Goal: Task Accomplishment & Management: Manage account settings

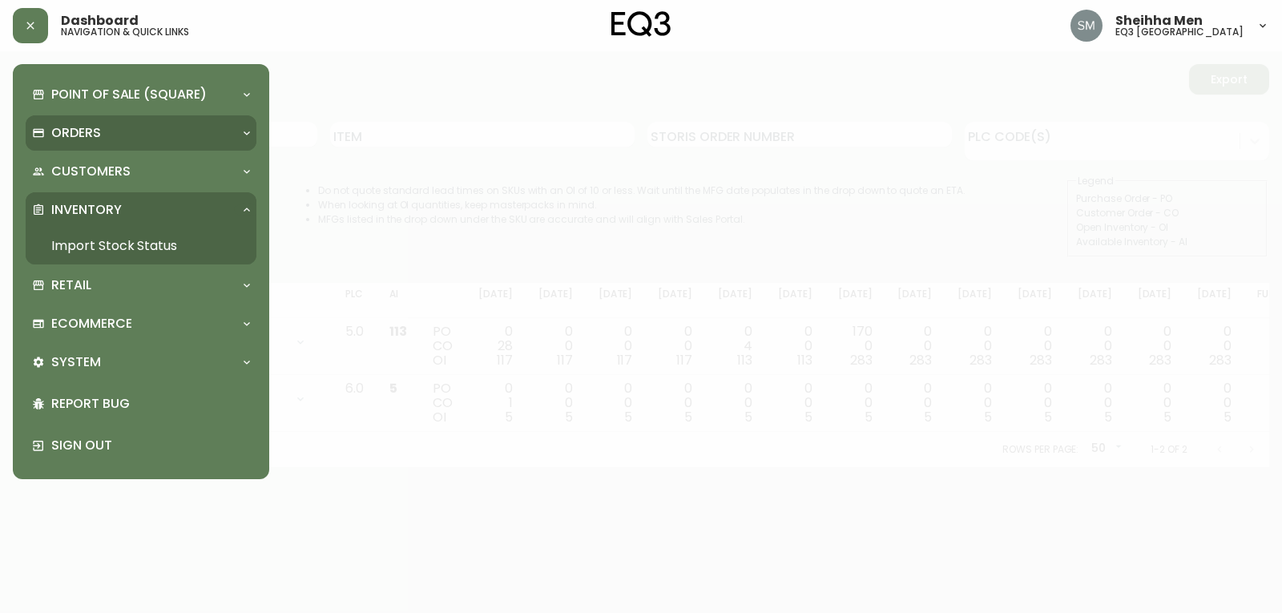
drag, startPoint x: 86, startPoint y: 139, endPoint x: 92, endPoint y: 147, distance: 10.3
click at [92, 147] on div "Orders" at bounding box center [141, 132] width 231 height 35
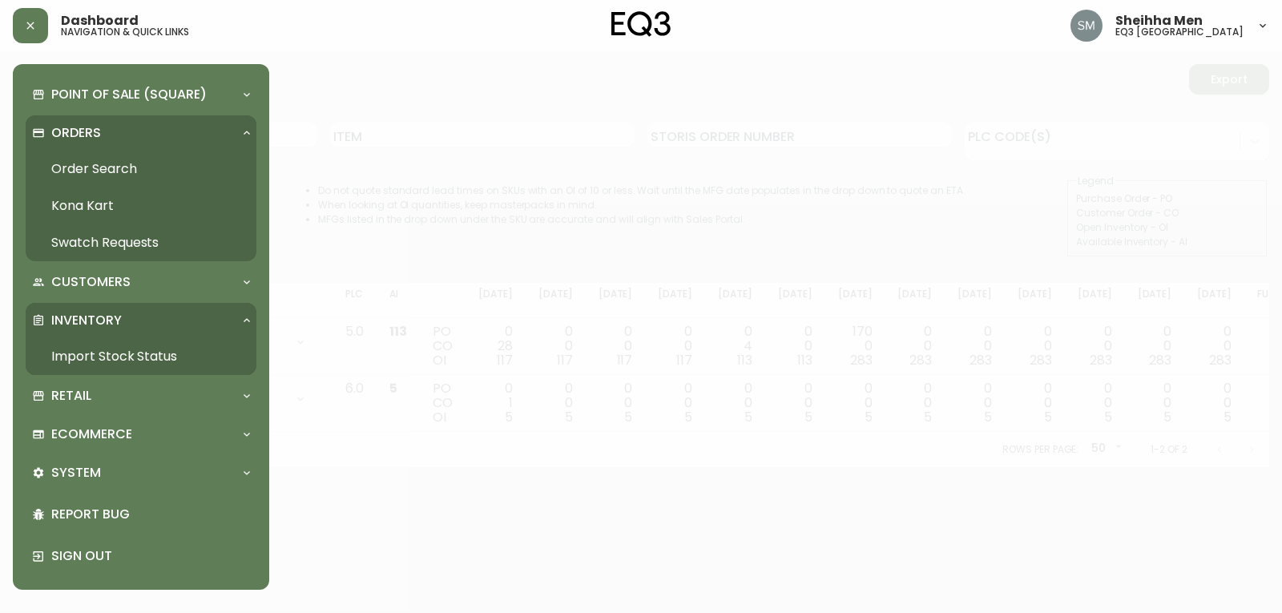
click at [121, 167] on link "Order Search" at bounding box center [141, 169] width 231 height 37
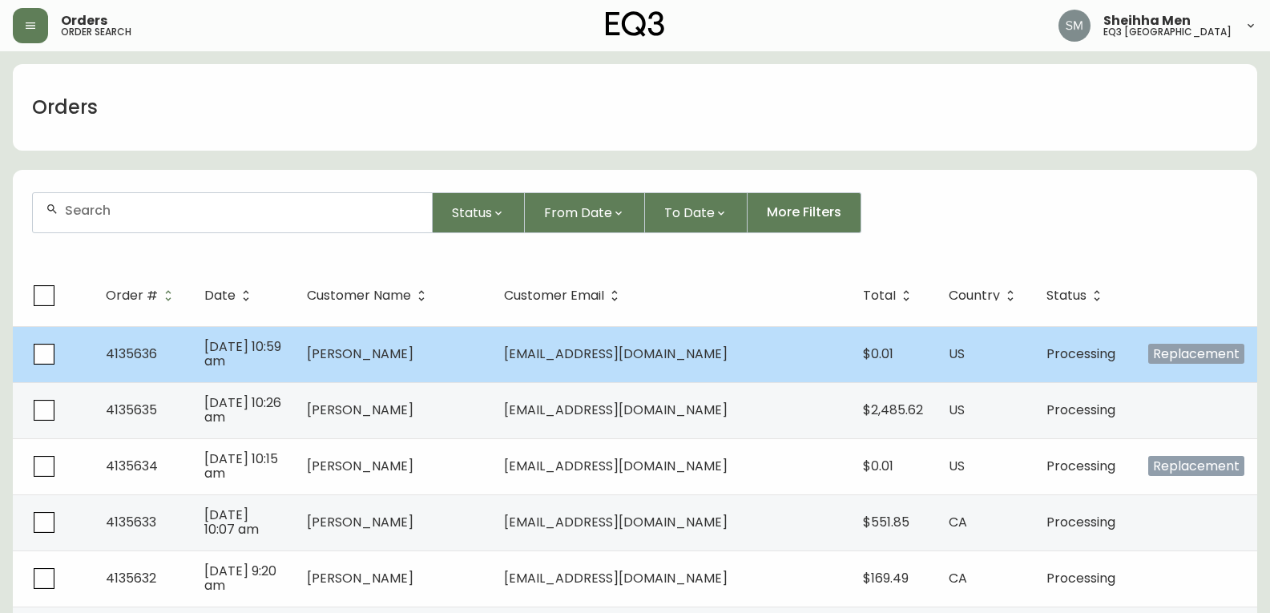
click at [147, 350] on span "4135636" at bounding box center [131, 353] width 51 height 18
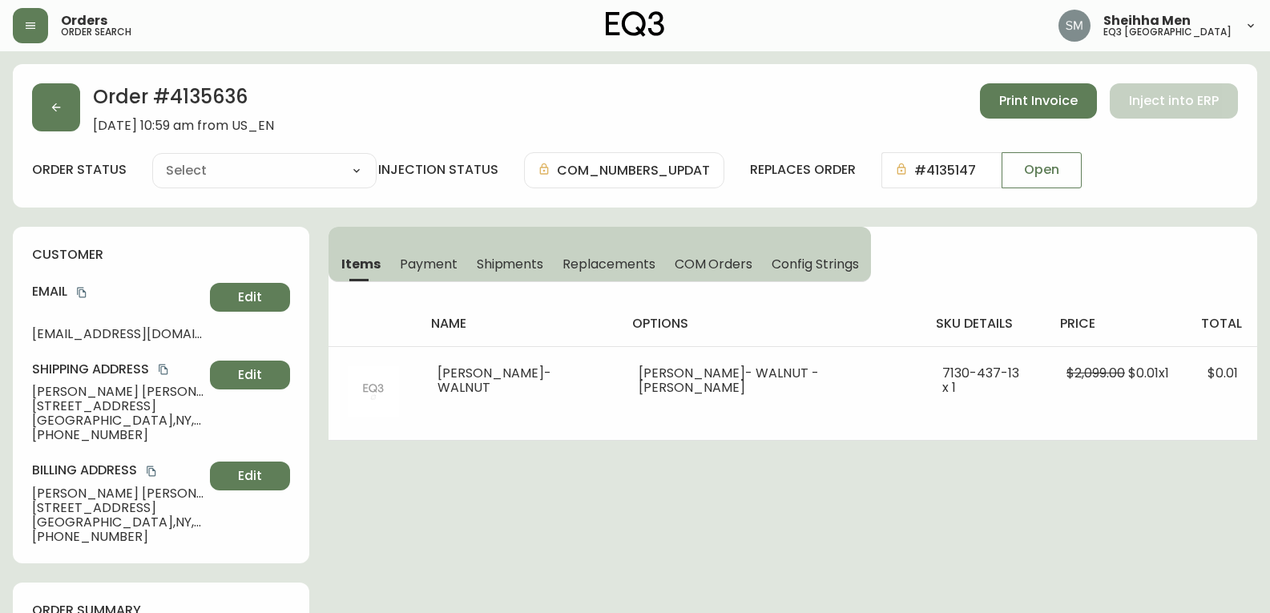
type input "Processing"
select select "PROCESSING"
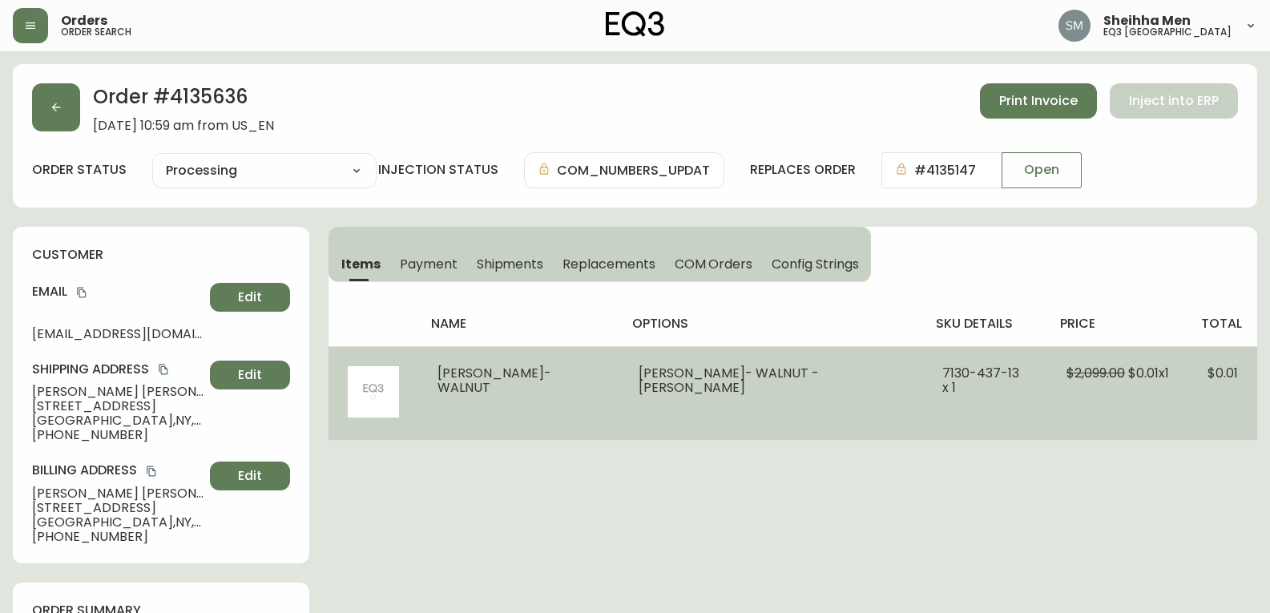
click at [533, 360] on td "[PERSON_NAME]- WALNUT" at bounding box center [518, 393] width 200 height 94
